Goal: Transaction & Acquisition: Purchase product/service

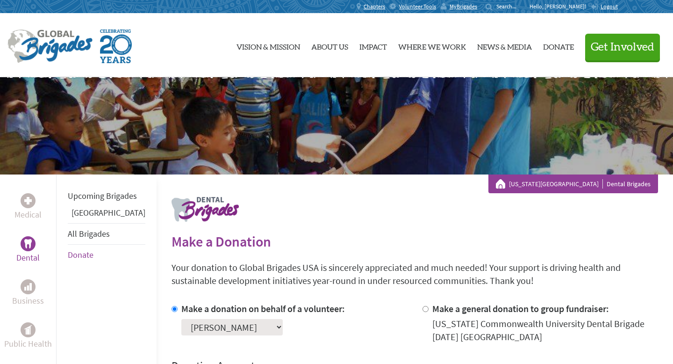
click at [58, 46] on img at bounding box center [49, 46] width 85 height 34
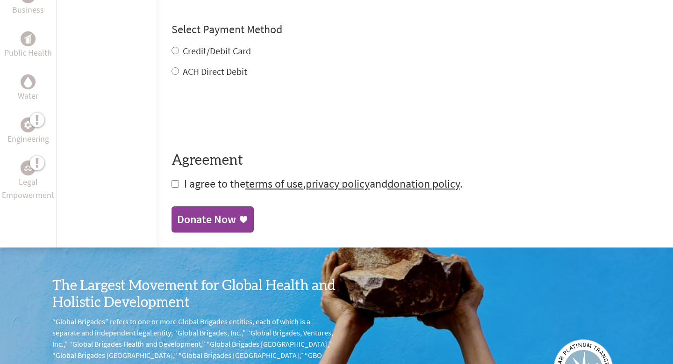
scroll to position [514, 0]
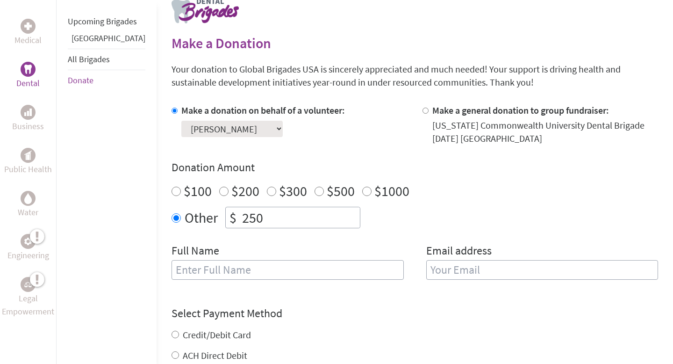
scroll to position [198, 0]
click at [181, 131] on select "Select a volunteer... [PERSON_NAME] [PERSON_NAME] [PERSON_NAME] [PERSON_NAME] […" at bounding box center [231, 129] width 101 height 16
click at [181, 121] on select "Select a volunteer... [PERSON_NAME] [PERSON_NAME] [PERSON_NAME] [PERSON_NAME] […" at bounding box center [231, 129] width 101 height 16
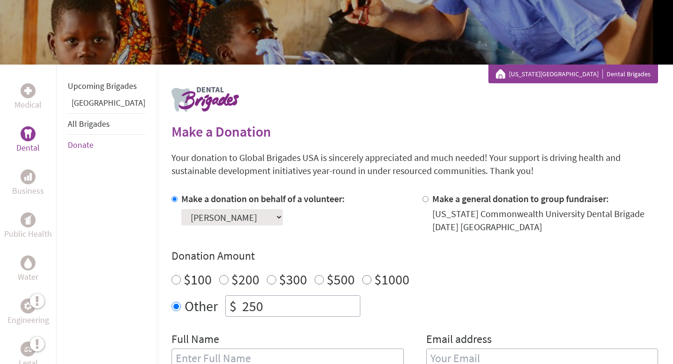
scroll to position [109, 0]
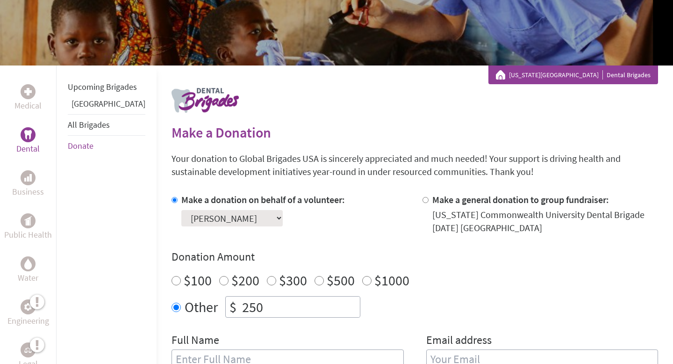
click at [213, 221] on select "Select a volunteer... [PERSON_NAME] [PERSON_NAME] [PERSON_NAME] [PERSON_NAME] […" at bounding box center [231, 218] width 101 height 16
click at [181, 210] on select "Select a volunteer... [PERSON_NAME] [PERSON_NAME] [PERSON_NAME] [PERSON_NAME] […" at bounding box center [231, 218] width 101 height 16
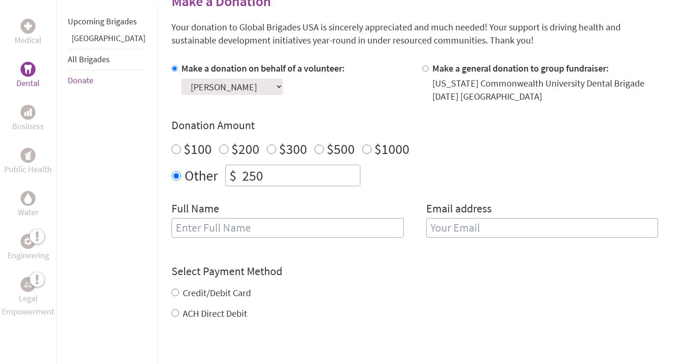
scroll to position [243, 0]
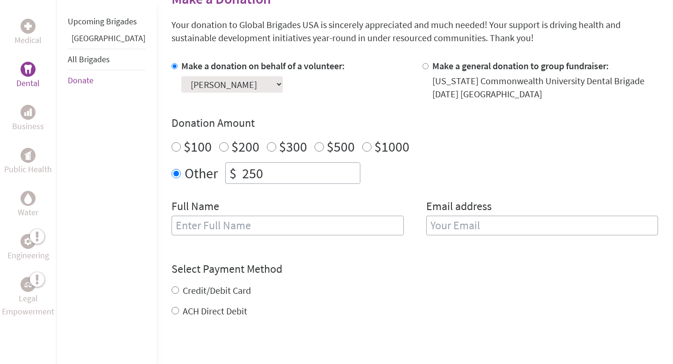
click at [228, 225] on input "text" at bounding box center [288, 226] width 232 height 20
click at [356, 255] on form "Make a donation on behalf of a volunteer: Select a volunteer... [PERSON_NAME] […" at bounding box center [415, 244] width 487 height 371
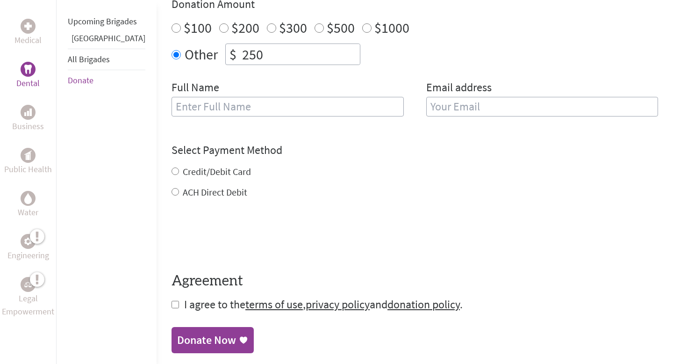
scroll to position [0, 0]
